Goal: Task Accomplishment & Management: Complete application form

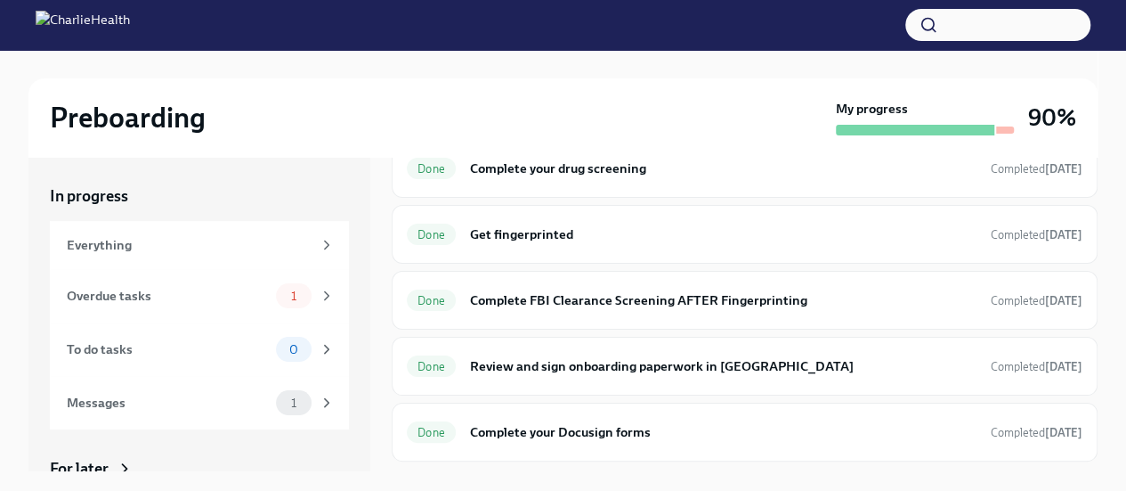
scroll to position [217, 0]
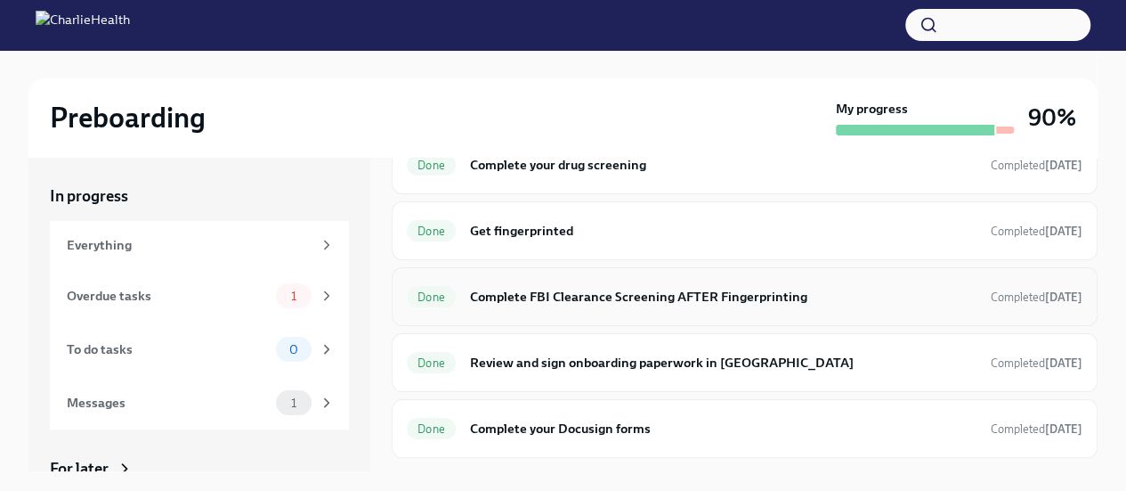
click at [678, 301] on h6 "Complete FBI Clearance Screening AFTER Fingerprinting" at bounding box center [723, 297] width 507 height 20
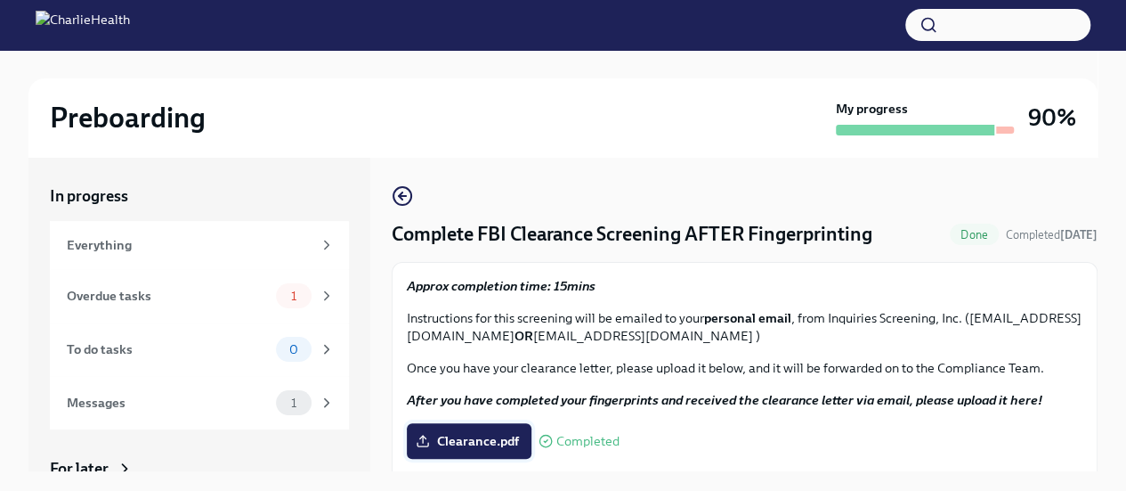
click at [506, 442] on span "Clearance.pdf" at bounding box center [469, 441] width 100 height 18
click at [0, 0] on input "Clearance.pdf" at bounding box center [0, 0] width 0 height 0
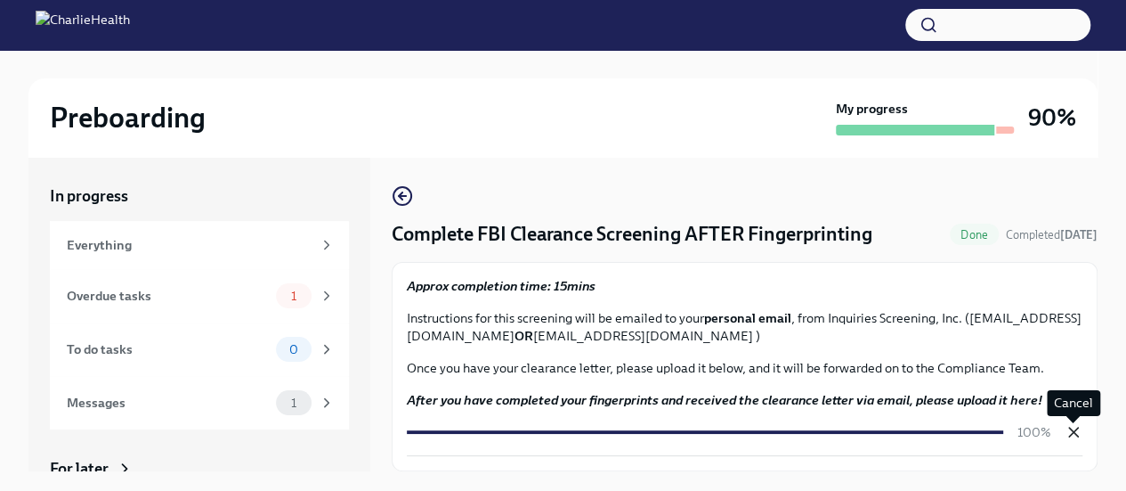
click at [1080, 427] on icon "button" at bounding box center [1074, 432] width 18 height 18
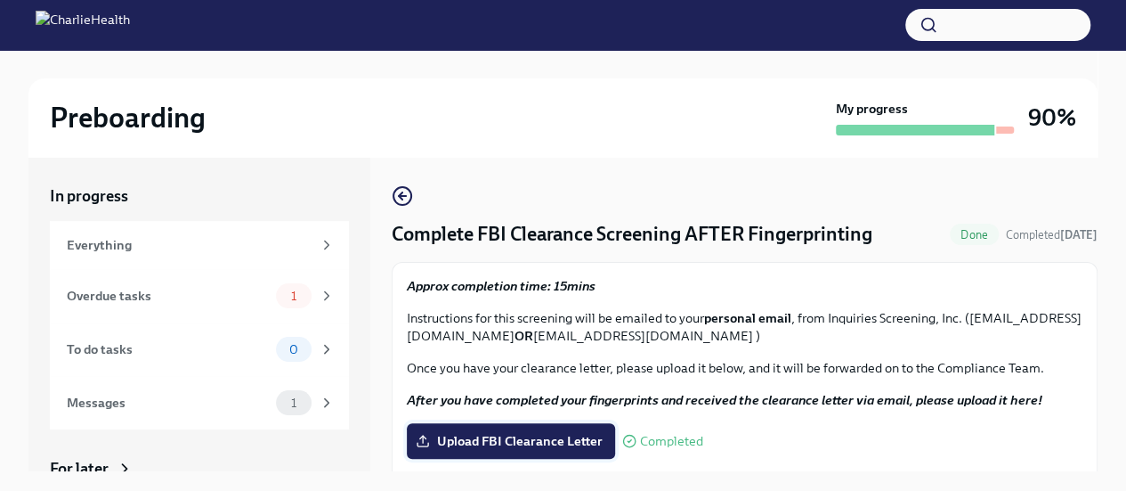
click at [510, 435] on span "Upload FBI Clearance Letter" at bounding box center [510, 441] width 183 height 18
click at [0, 0] on input "Upload FBI Clearance Letter" at bounding box center [0, 0] width 0 height 0
click at [304, 296] on div "1" at bounding box center [305, 295] width 59 height 25
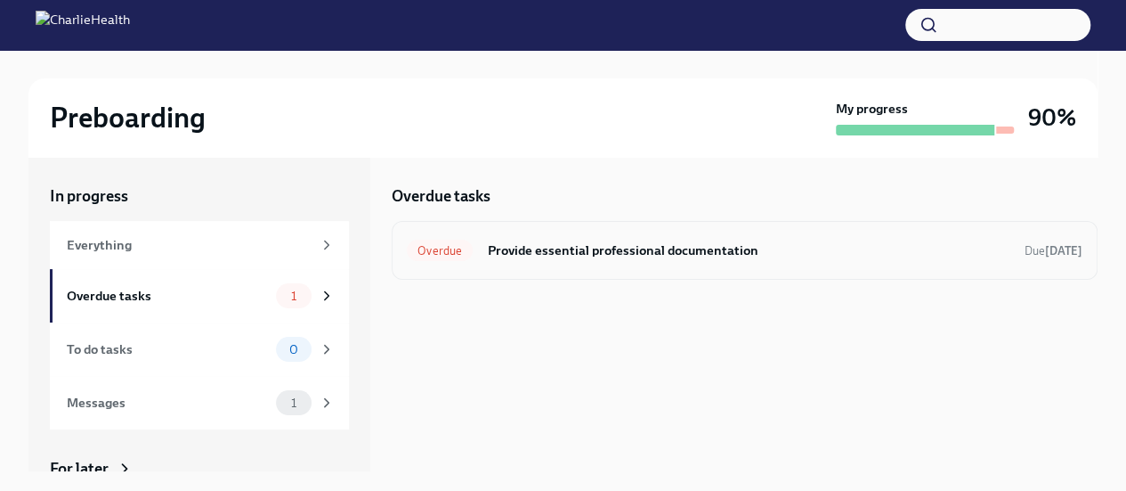
click at [591, 257] on h6 "Provide essential professional documentation" at bounding box center [749, 250] width 524 height 20
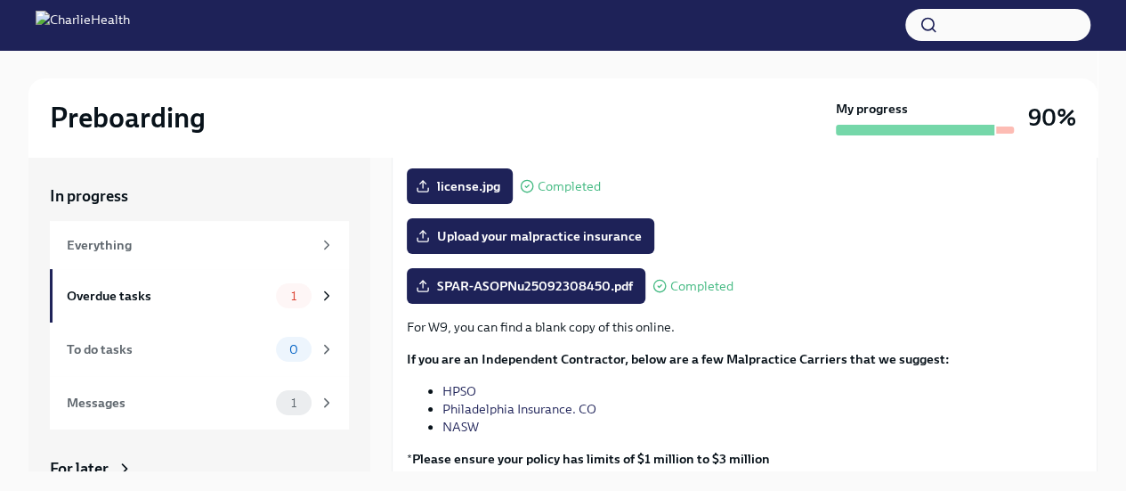
scroll to position [416, 0]
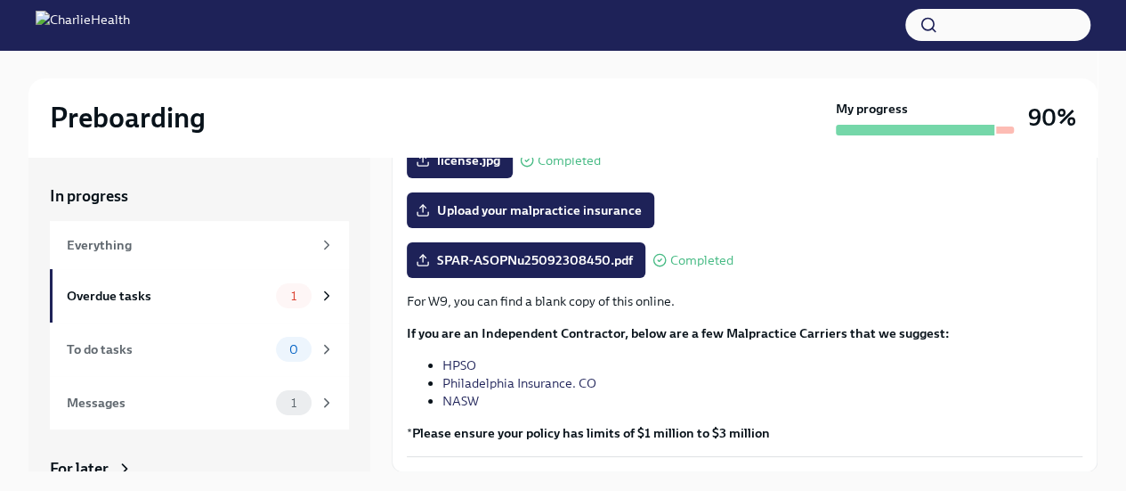
click at [459, 364] on link "HPSO" at bounding box center [459, 365] width 34 height 16
click at [467, 368] on link "HPSO" at bounding box center [459, 365] width 34 height 16
click at [478, 384] on link "Philadelphia Insurance. CO" at bounding box center [519, 383] width 154 height 16
